Goal: Information Seeking & Learning: Find specific fact

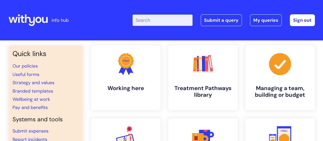
click at [165, 22] on input "Enter your search term here..." at bounding box center [163, 20] width 60 height 11
type input "casual"
click button "Search" at bounding box center [0, 0] width 0 height 0
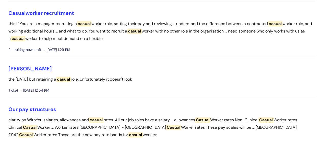
scroll to position [98, 0]
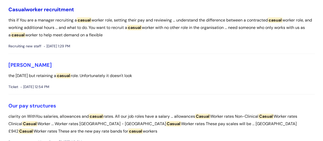
click at [38, 13] on link "Casual worker recruitment" at bounding box center [41, 9] width 66 height 7
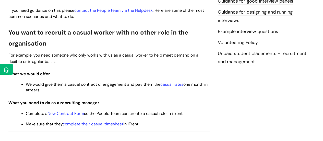
scroll to position [168, 0]
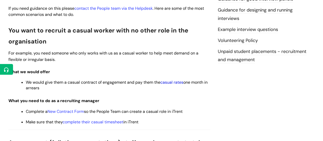
click at [171, 82] on link "casual rates" at bounding box center [172, 82] width 23 height 5
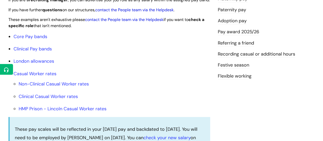
scroll to position [174, 0]
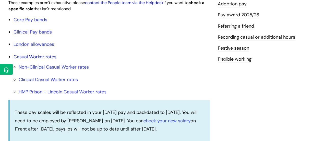
click at [46, 60] on link "Casual Worker rates" at bounding box center [35, 57] width 43 height 6
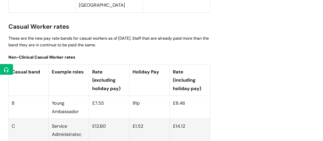
scroll to position [1413, 0]
